Goal: Task Accomplishment & Management: Manage account settings

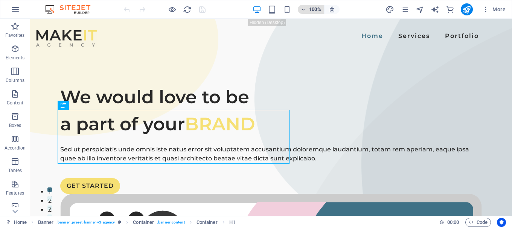
click at [319, 9] on h6 "100%" at bounding box center [315, 9] width 12 height 9
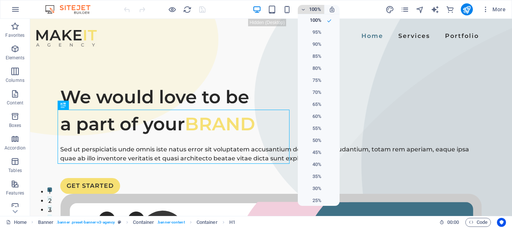
click at [319, 9] on div at bounding box center [256, 114] width 512 height 228
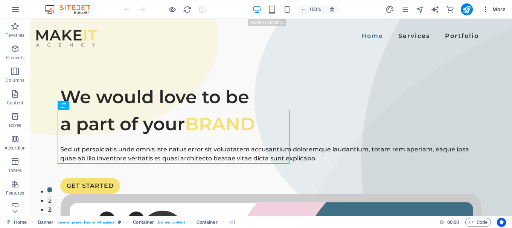
click at [487, 9] on icon "button" at bounding box center [486, 10] width 8 height 8
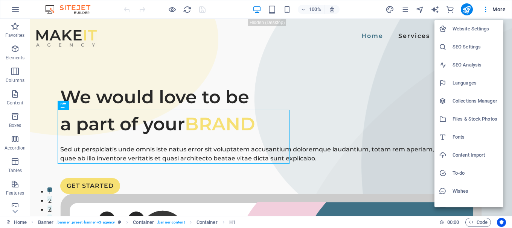
scroll to position [11, 0]
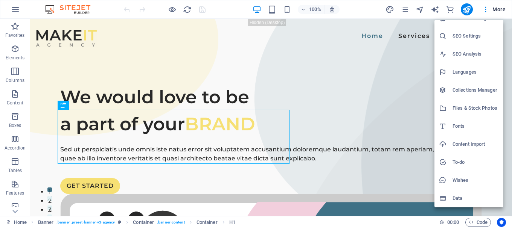
click at [454, 201] on h6 "Data" at bounding box center [475, 198] width 46 height 9
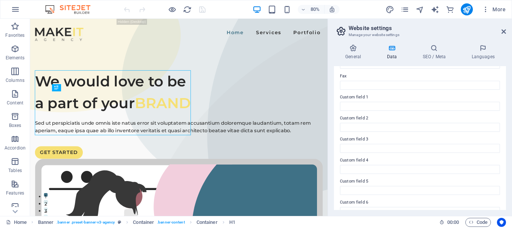
scroll to position [218, 0]
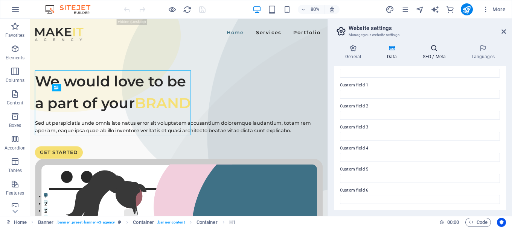
click at [430, 60] on h4 "SEO / Meta" at bounding box center [435, 52] width 49 height 16
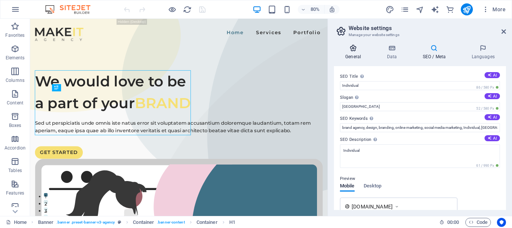
click at [352, 55] on h4 "General" at bounding box center [354, 52] width 41 height 16
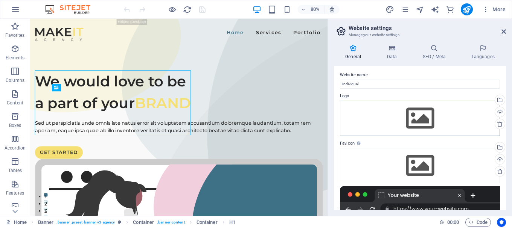
scroll to position [0, 0]
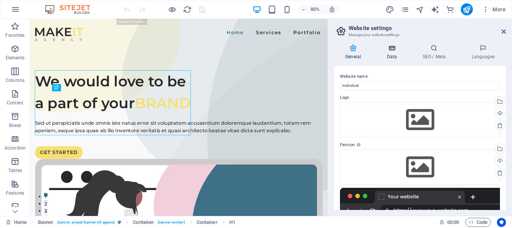
click at [387, 52] on h4 "Data" at bounding box center [393, 52] width 36 height 16
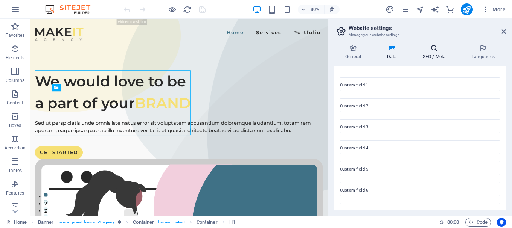
click at [430, 54] on h4 "SEO / Meta" at bounding box center [435, 52] width 49 height 16
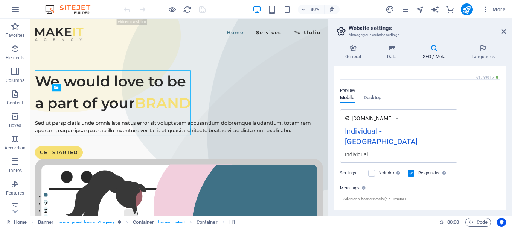
scroll to position [133, 0]
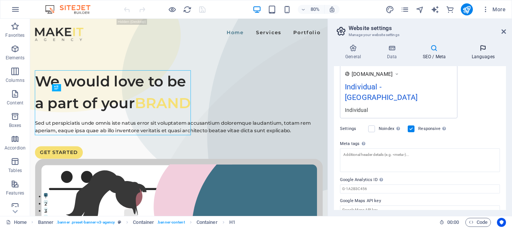
click at [481, 56] on h4 "Languages" at bounding box center [483, 52] width 46 height 16
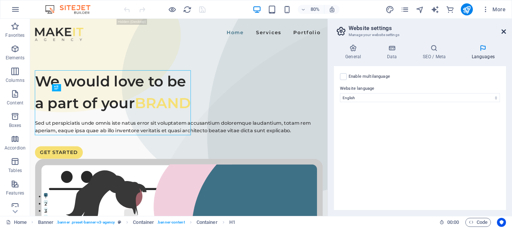
click at [505, 34] on icon at bounding box center [503, 32] width 5 height 6
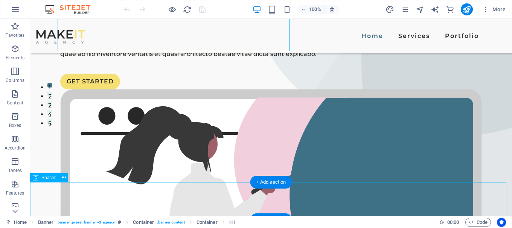
scroll to position [113, 0]
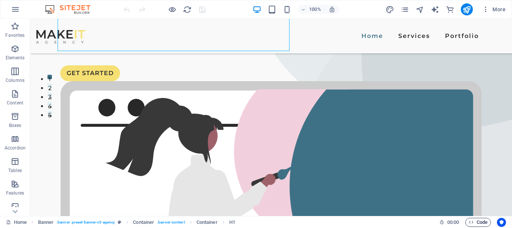
click at [489, 221] on button "Code" at bounding box center [478, 222] width 26 height 9
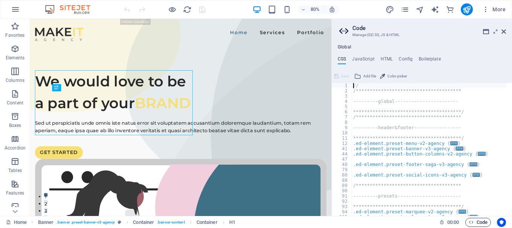
click at [489, 221] on button "Code" at bounding box center [478, 222] width 26 height 9
click at [502, 29] on icon at bounding box center [503, 32] width 5 height 6
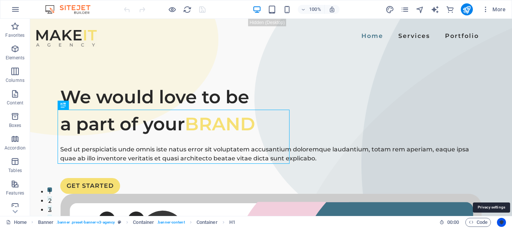
click at [499, 225] on button "Usercentrics" at bounding box center [501, 222] width 9 height 9
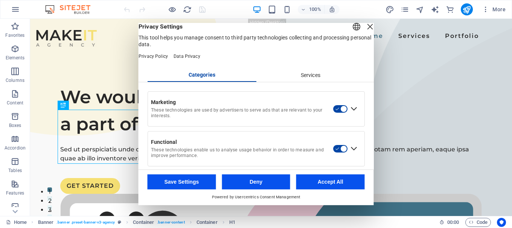
click at [325, 184] on button "Accept All" at bounding box center [330, 182] width 69 height 15
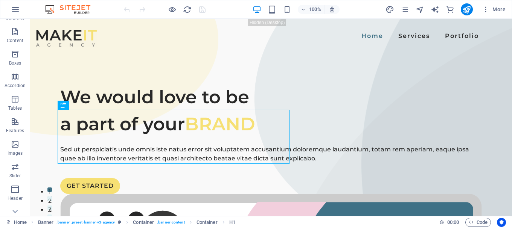
scroll to position [151, 0]
click at [18, 198] on p "Collections" at bounding box center [14, 201] width 23 height 6
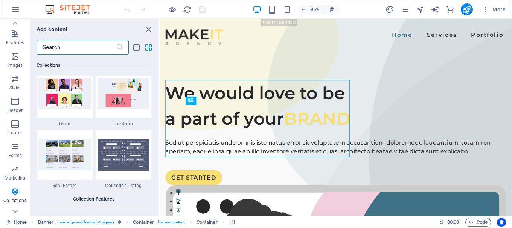
scroll to position [7041, 0]
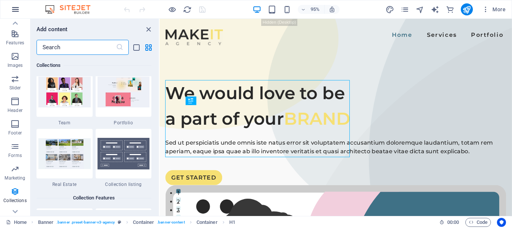
click at [19, 14] on icon "button" at bounding box center [15, 9] width 9 height 9
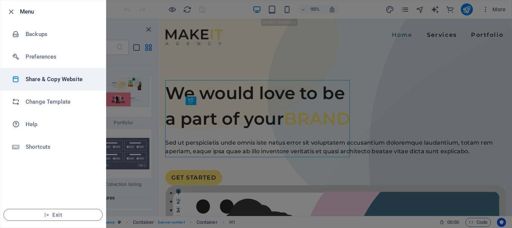
click at [54, 84] on h6 "Share & Copy Website" at bounding box center [61, 79] width 70 height 9
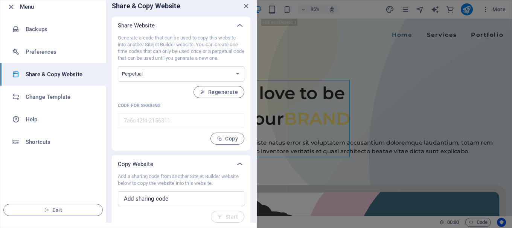
scroll to position [6, 0]
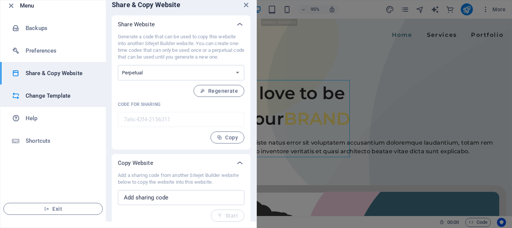
click at [50, 97] on h6 "Change Template" at bounding box center [61, 95] width 70 height 9
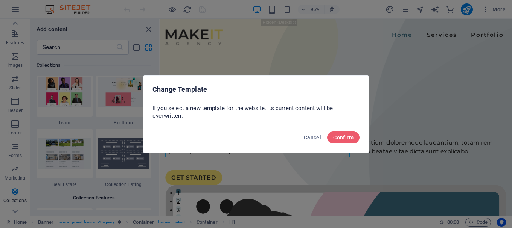
scroll to position [0, 0]
click at [311, 138] on span "Cancel" at bounding box center [312, 138] width 17 height 6
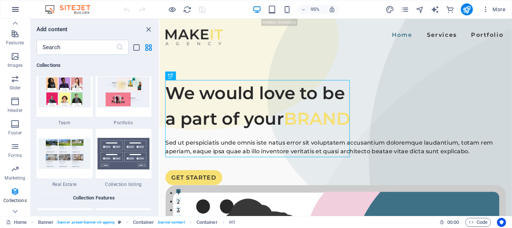
click at [7, 12] on button "button" at bounding box center [15, 9] width 18 height 18
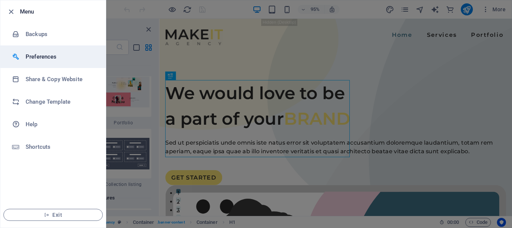
click at [61, 57] on h6 "Preferences" at bounding box center [61, 56] width 70 height 9
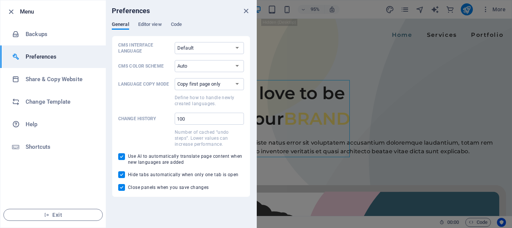
click at [149, 30] on div "General Editor view Code" at bounding box center [181, 28] width 139 height 14
click at [151, 29] on button "Editor view" at bounding box center [150, 25] width 24 height 8
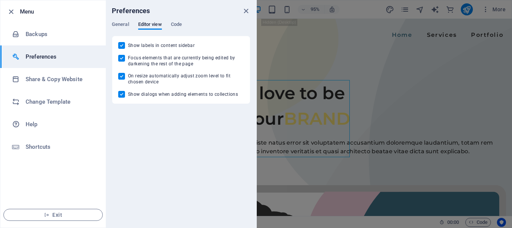
click at [187, 14] on div "Preferences" at bounding box center [181, 10] width 151 height 21
click at [182, 22] on span "Code" at bounding box center [176, 25] width 11 height 11
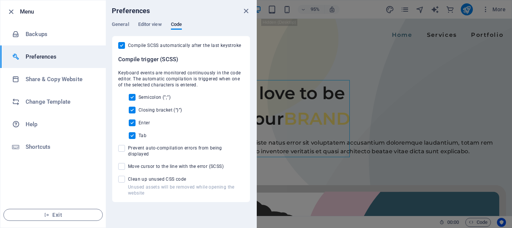
click at [137, 23] on div "General Editor view Code" at bounding box center [181, 28] width 139 height 14
click at [127, 26] on span "General" at bounding box center [120, 25] width 17 height 11
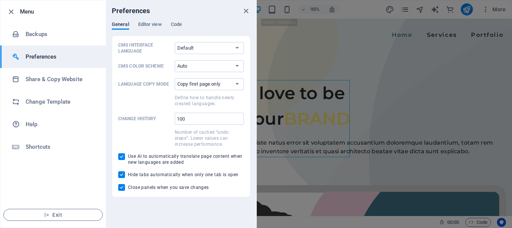
click at [91, 46] on li "Preferences" at bounding box center [52, 57] width 105 height 23
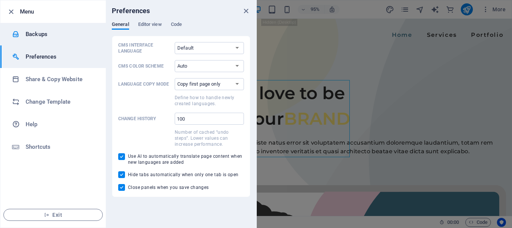
click at [87, 38] on h6 "Backups" at bounding box center [61, 34] width 70 height 9
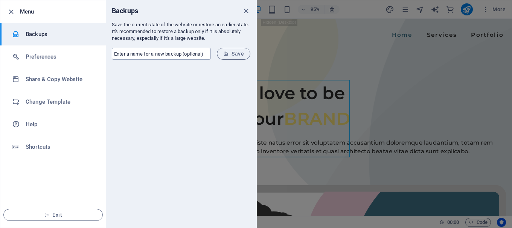
click at [195, 56] on input "text" at bounding box center [161, 54] width 99 height 12
click at [220, 86] on div at bounding box center [181, 147] width 151 height 162
click at [15, 16] on li "Menu" at bounding box center [52, 11] width 105 height 23
click at [14, 15] on icon "button" at bounding box center [11, 12] width 9 height 9
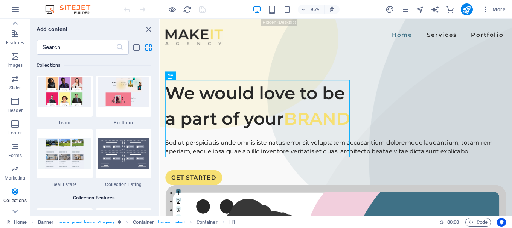
click at [53, 10] on img at bounding box center [71, 9] width 56 height 9
click at [62, 10] on img at bounding box center [71, 9] width 56 height 9
click at [70, 8] on img at bounding box center [71, 9] width 56 height 9
click at [79, 11] on img at bounding box center [71, 9] width 56 height 9
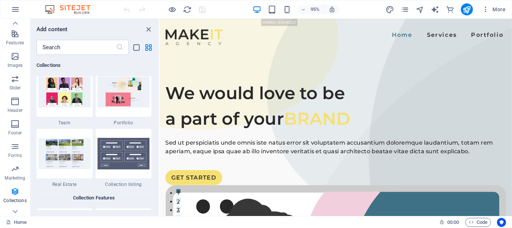
drag, startPoint x: 470, startPoint y: 12, endPoint x: 463, endPoint y: 16, distance: 8.1
click at [463, 16] on div "95% More" at bounding box center [255, 9] width 511 height 18
drag, startPoint x: 626, startPoint y: 27, endPoint x: 487, endPoint y: 32, distance: 138.6
click at [487, 32] on div "Home Services Portfolio" at bounding box center [345, 36] width 371 height 35
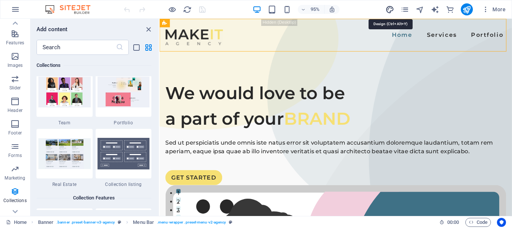
click at [388, 12] on icon "design" at bounding box center [389, 9] width 9 height 9
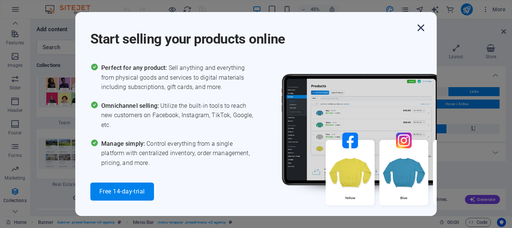
click at [426, 25] on icon "button" at bounding box center [421, 28] width 14 height 14
